Goal: Task Accomplishment & Management: Manage account settings

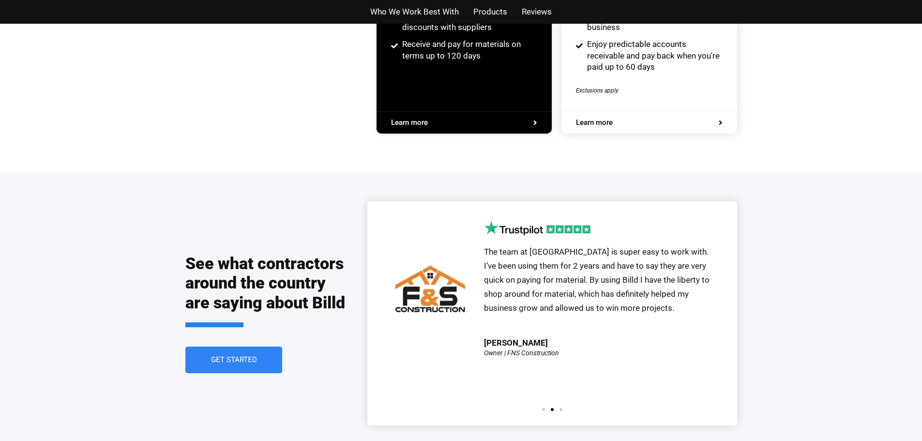
scroll to position [1958, 0]
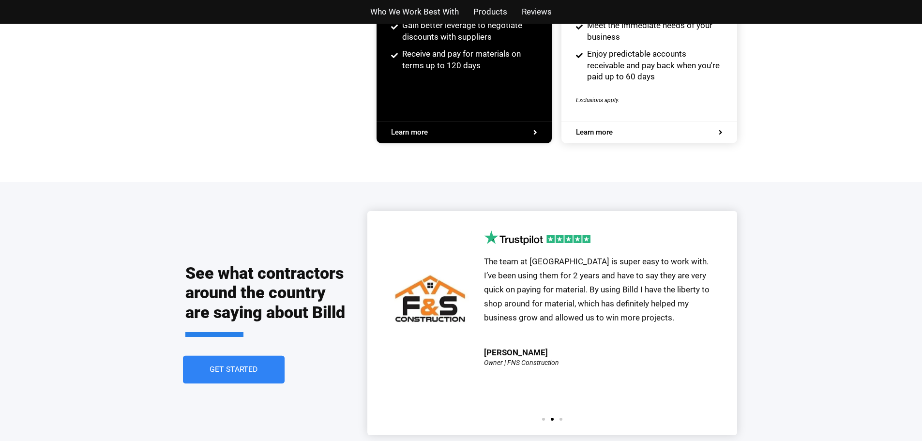
click at [237, 366] on span "Get Started" at bounding box center [234, 370] width 48 height 8
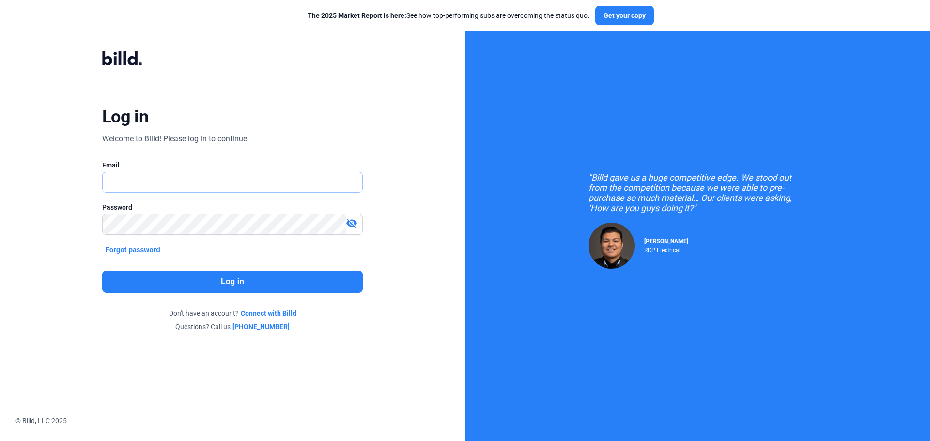
type input "[PERSON_NAME][EMAIL_ADDRESS][DOMAIN_NAME]"
click at [241, 281] on button "Log in" at bounding box center [232, 282] width 260 height 22
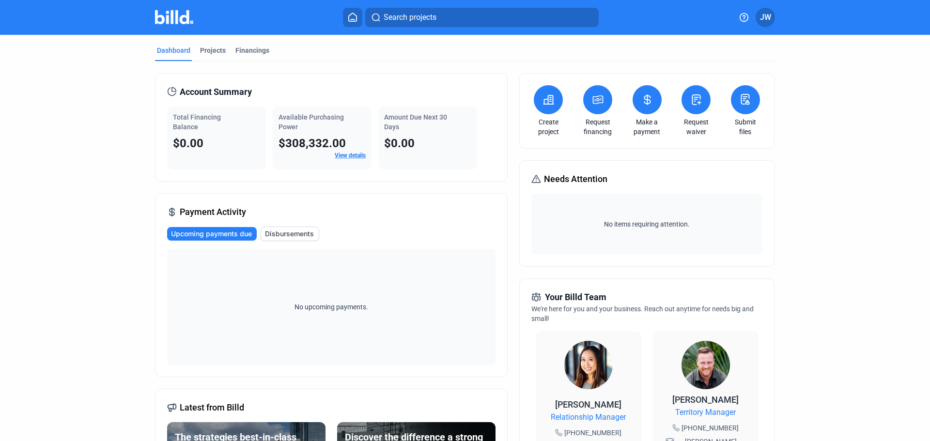
click at [343, 155] on link "View details" at bounding box center [350, 155] width 31 height 7
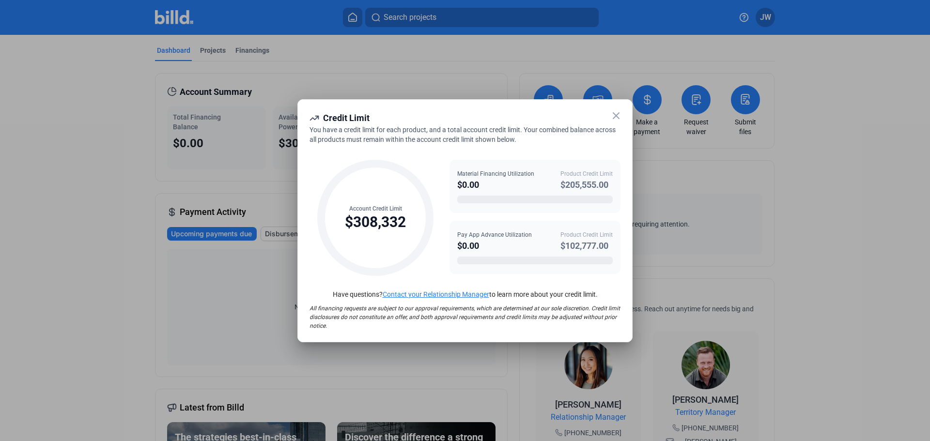
click at [616, 115] on icon at bounding box center [616, 116] width 6 height 6
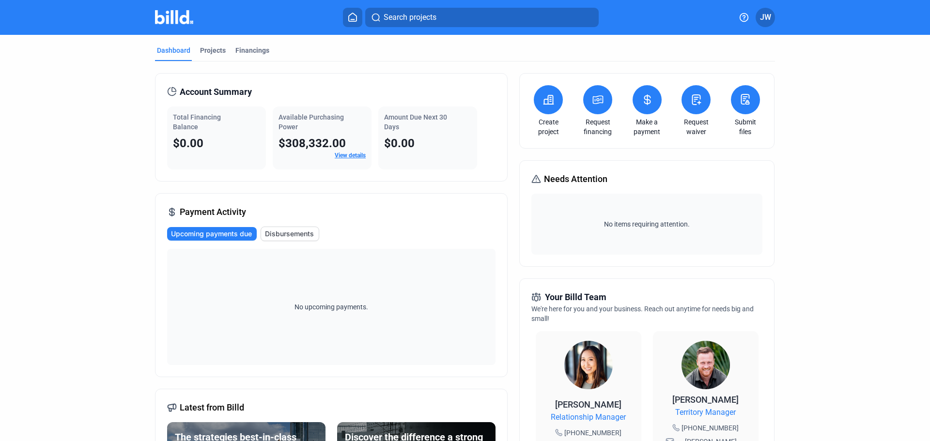
click at [548, 108] on button at bounding box center [548, 99] width 29 height 29
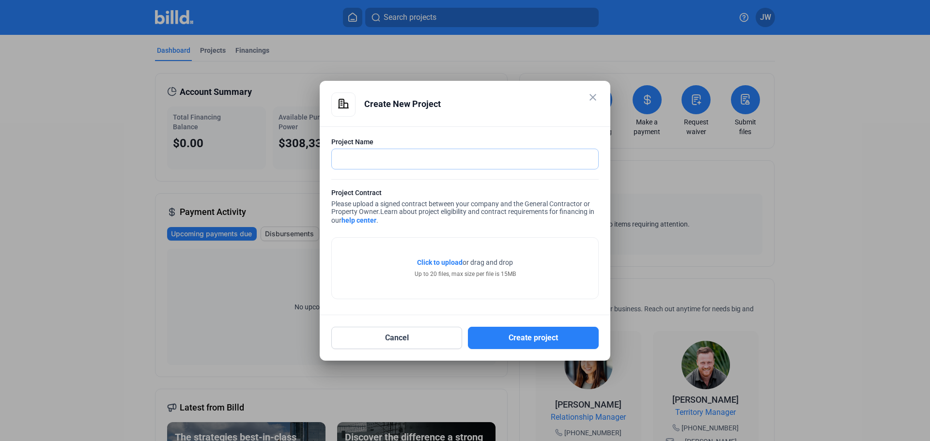
click at [367, 156] on input "text" at bounding box center [460, 159] width 256 height 20
type input "Highline Residences"
click at [444, 261] on span "Click to upload" at bounding box center [440, 263] width 46 height 8
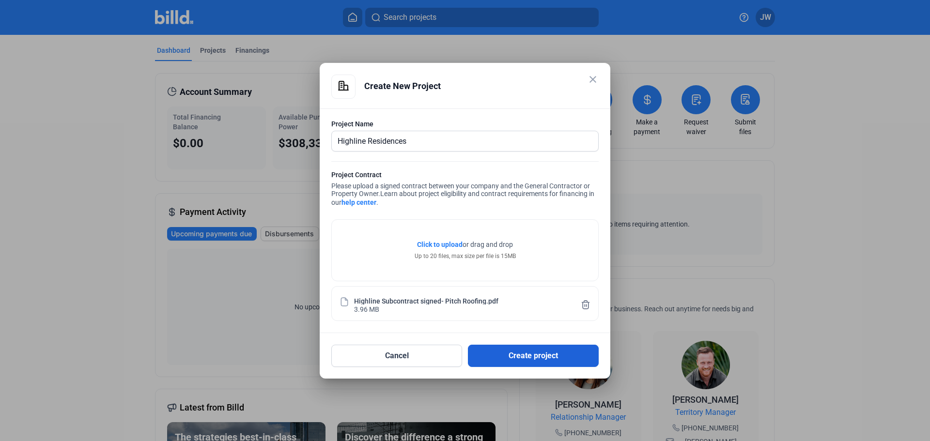
click at [547, 356] on button "Create project" at bounding box center [533, 356] width 131 height 22
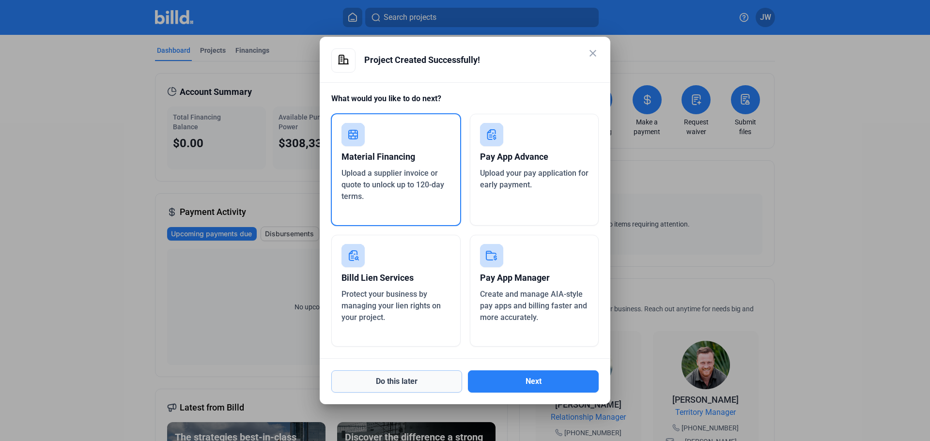
click at [404, 383] on button "Do this later" at bounding box center [396, 381] width 131 height 22
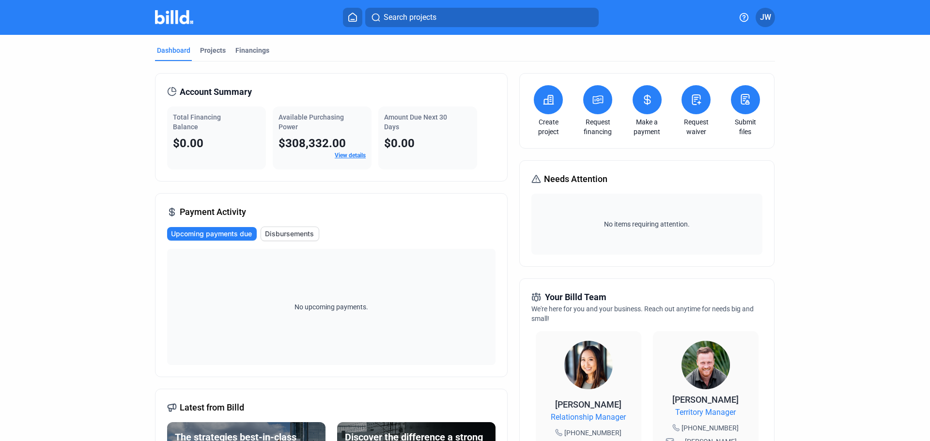
click at [546, 100] on icon at bounding box center [548, 100] width 12 height 12
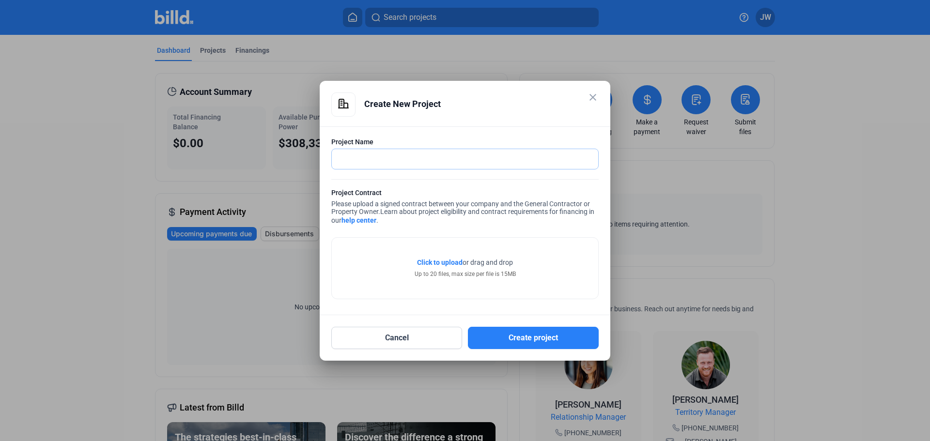
click at [444, 159] on input "text" at bounding box center [460, 159] width 256 height 20
type input "Sante Fe IHC Re-roof"
click at [452, 263] on span "Click to upload" at bounding box center [440, 263] width 46 height 8
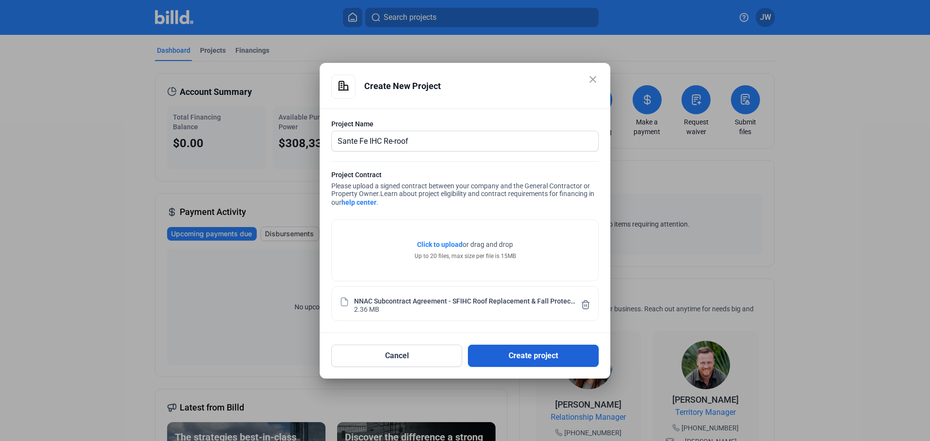
click at [538, 354] on button "Create project" at bounding box center [533, 356] width 131 height 22
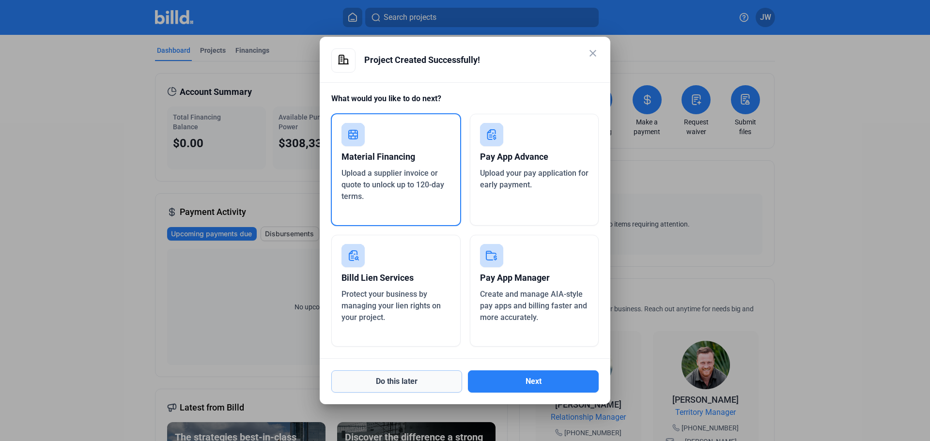
click at [418, 376] on button "Do this later" at bounding box center [396, 381] width 131 height 22
